Goal: Navigation & Orientation: Find specific page/section

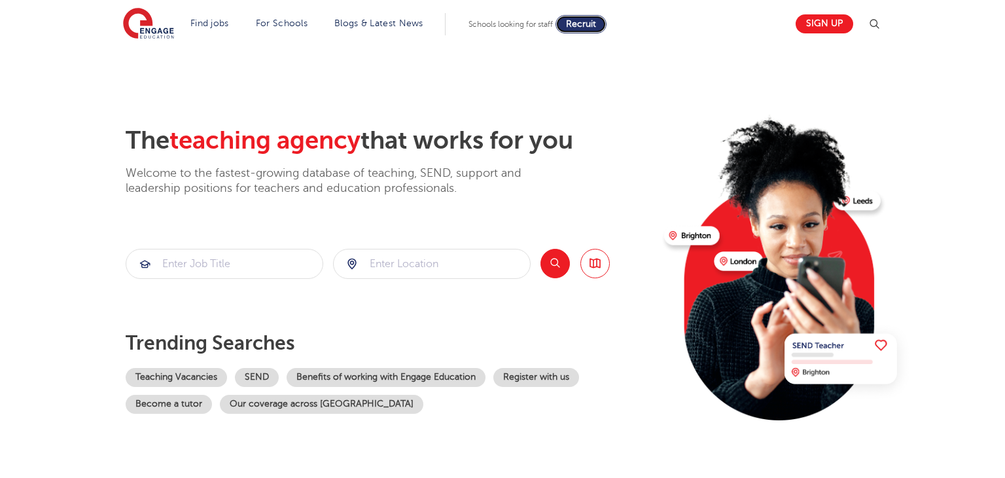
click at [586, 31] on link "Recruit" at bounding box center [580, 24] width 51 height 18
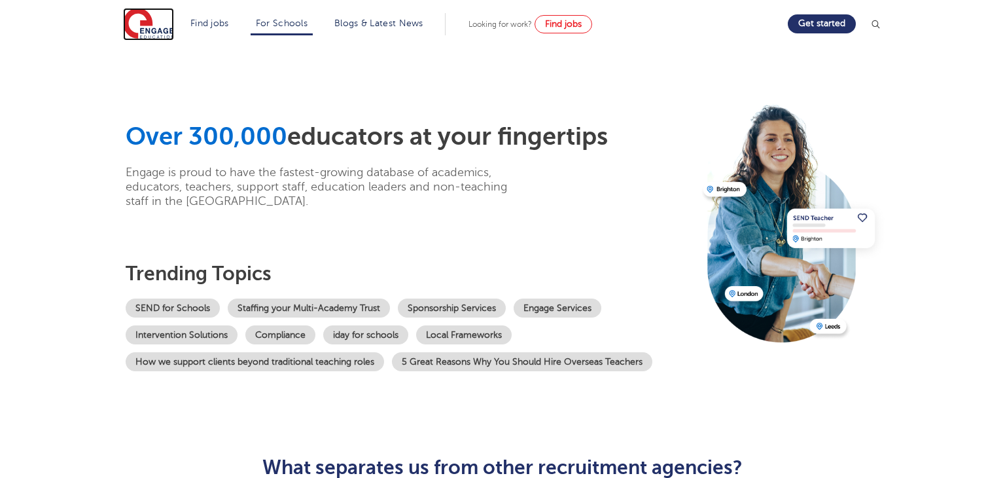
click at [156, 21] on img at bounding box center [148, 24] width 51 height 33
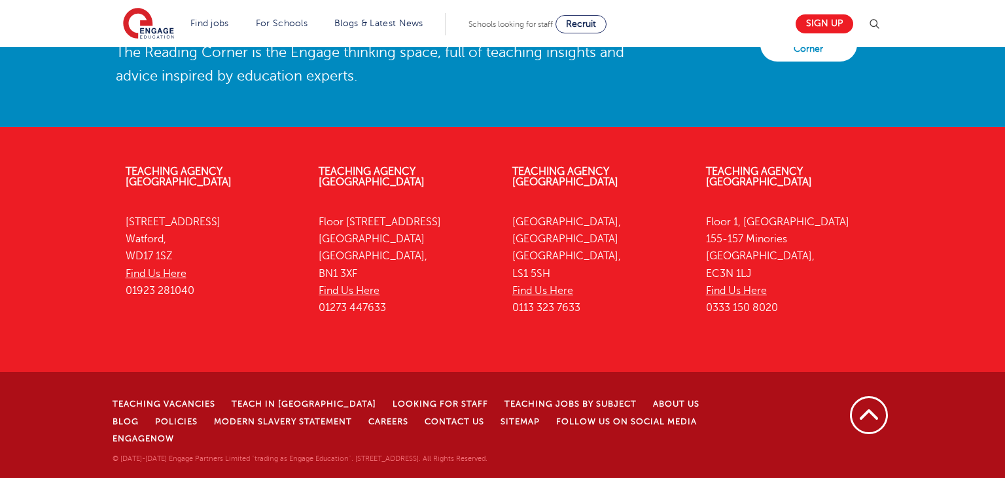
scroll to position [2985, 0]
click at [174, 438] on link "EngageNow" at bounding box center [143, 438] width 61 height 9
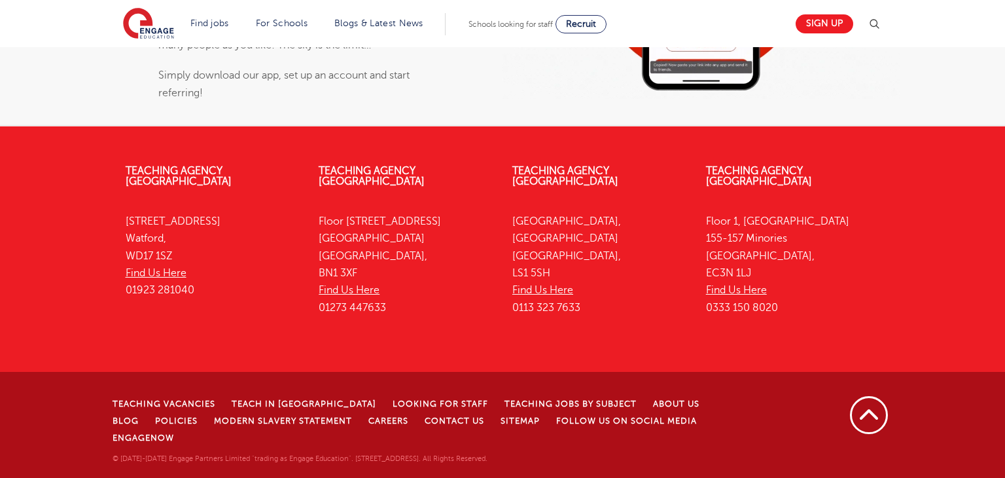
scroll to position [1104, 0]
